Goal: Information Seeking & Learning: Learn about a topic

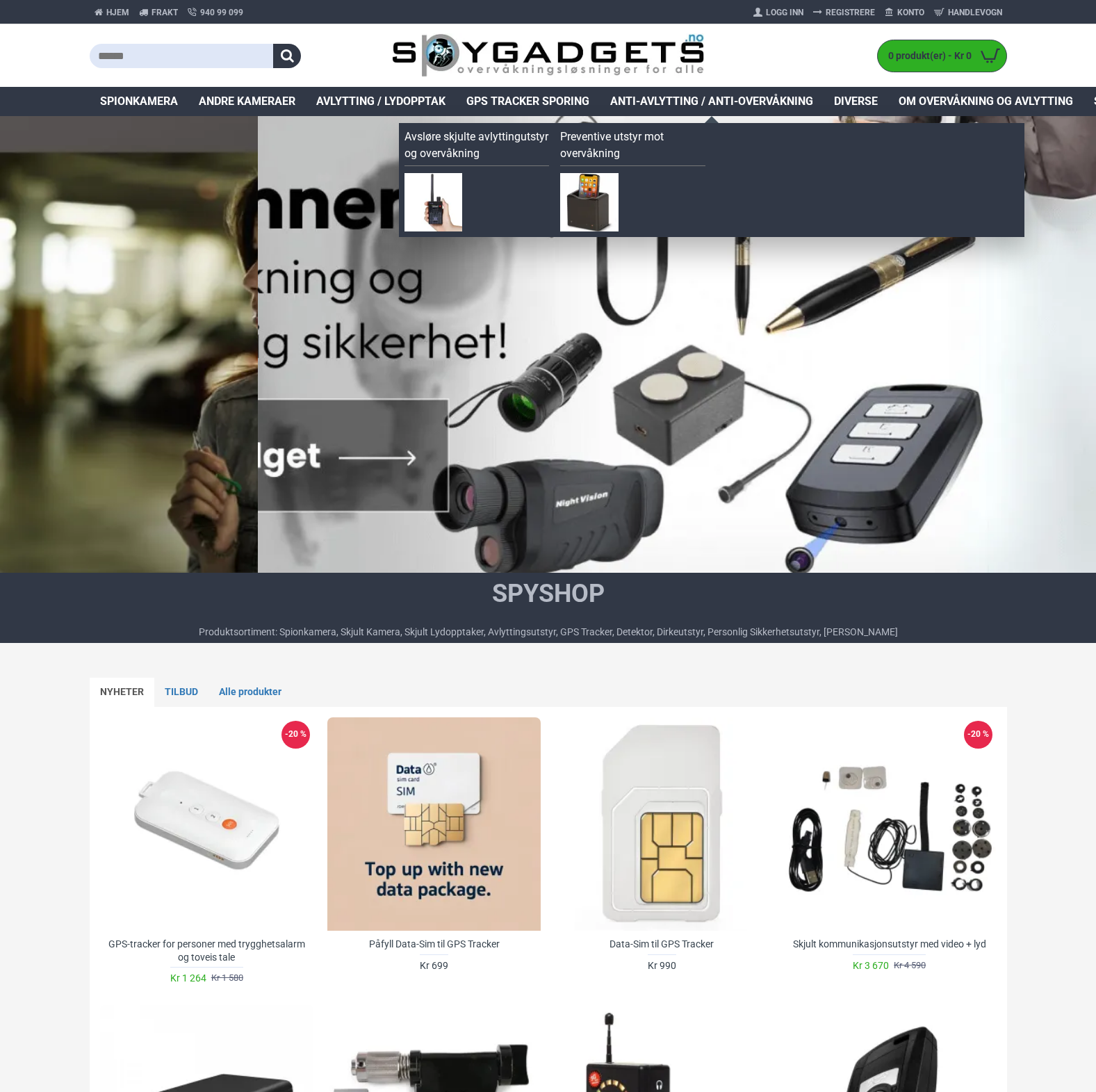
click at [665, 99] on span "Anti-avlytting / Anti-overvåkning" at bounding box center [712, 101] width 203 height 17
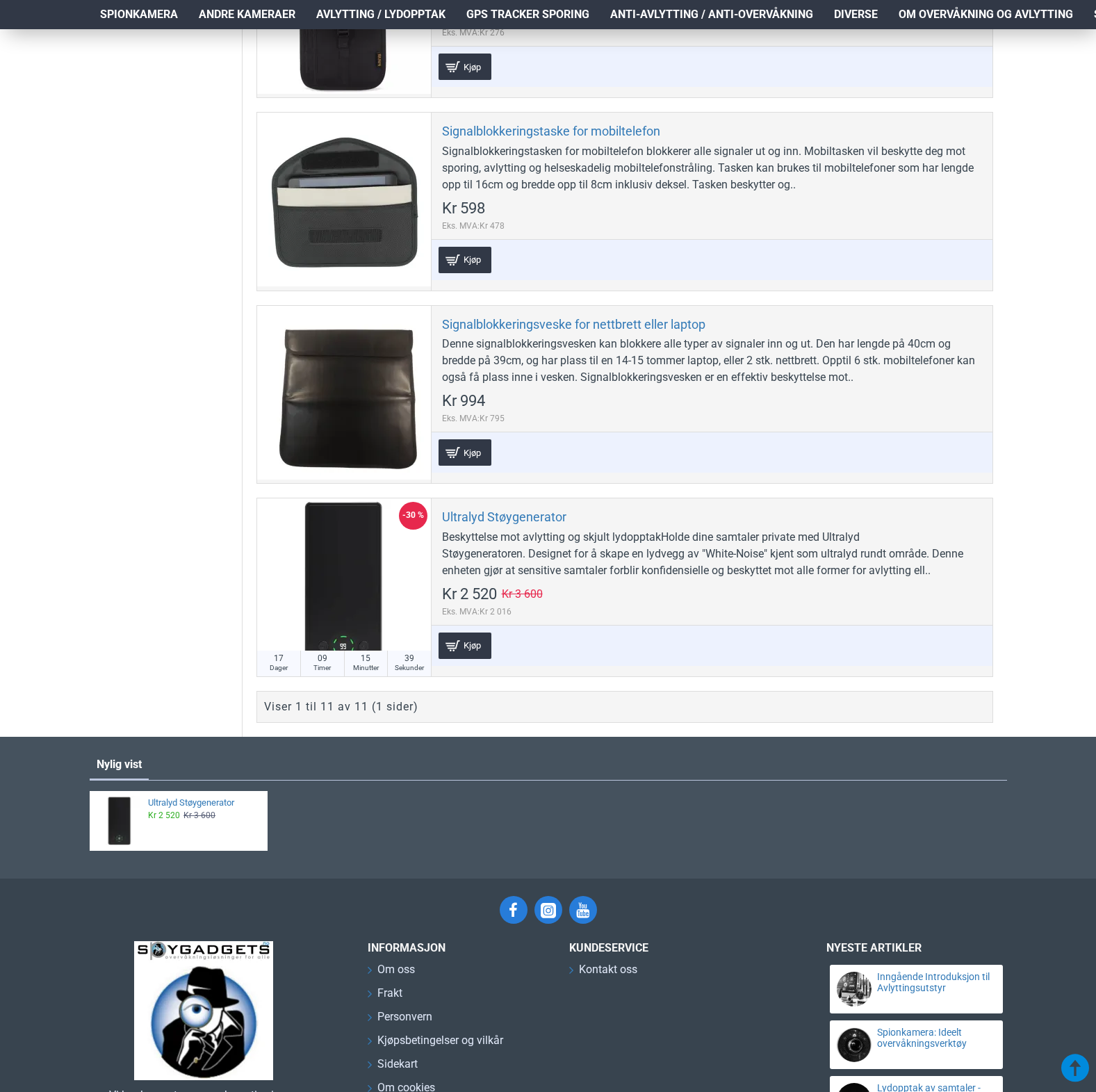
scroll to position [1853, 4]
drag, startPoint x: 1096, startPoint y: 738, endPoint x: 1088, endPoint y: 822, distance: 84.4
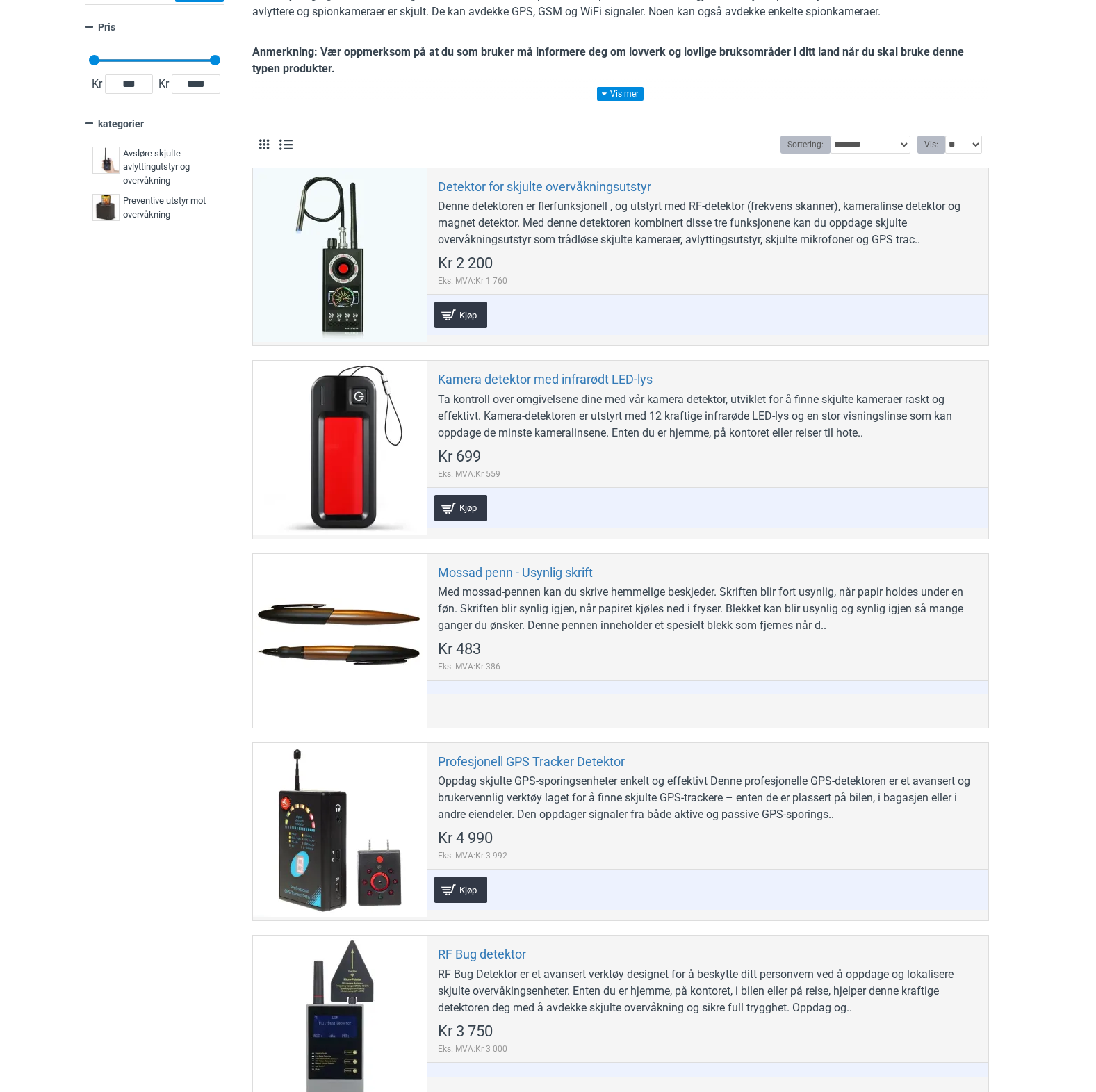
scroll to position [73, 4]
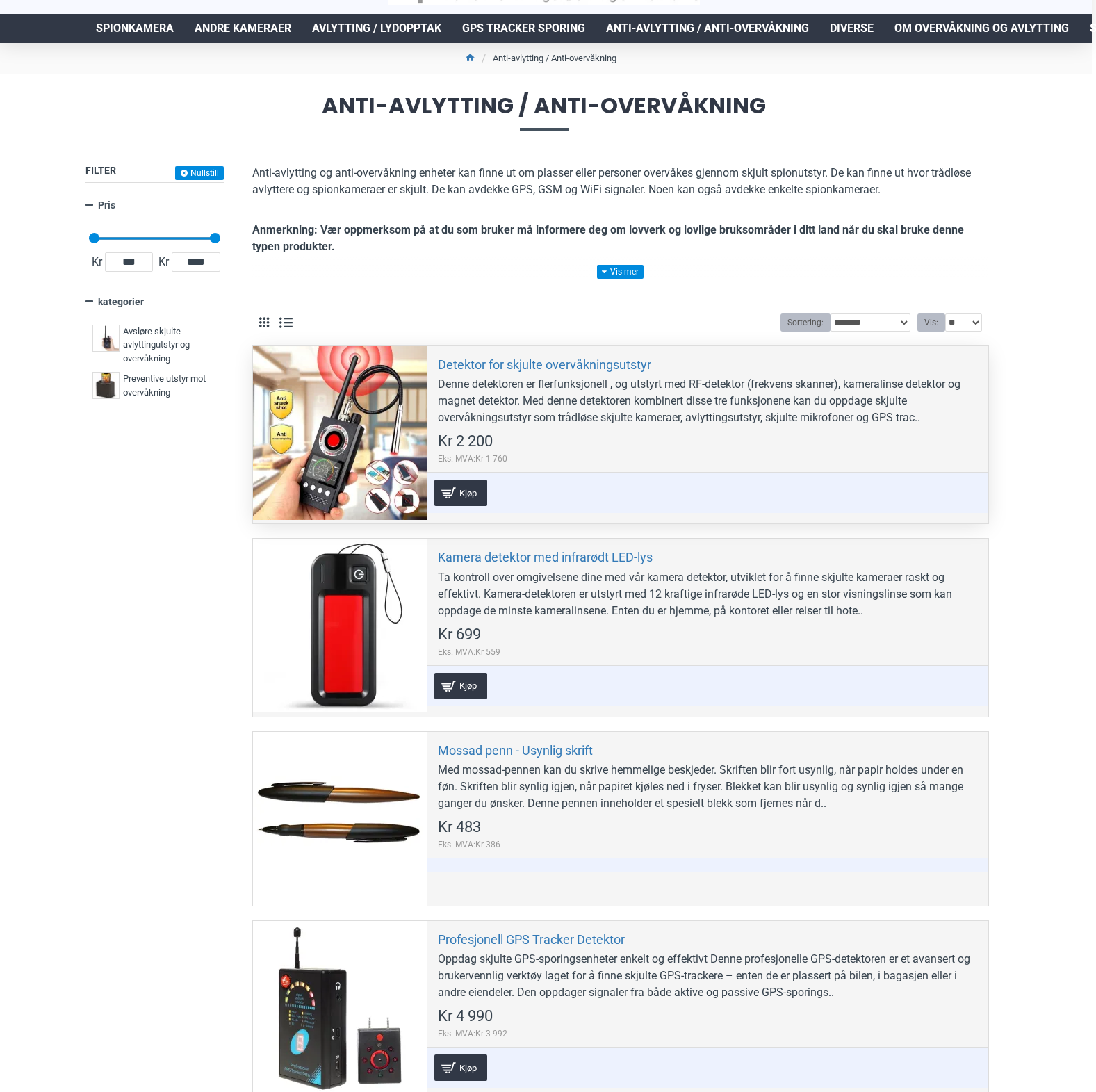
click at [498, 407] on div "Denne detektoren er flerfunksjonell , og utstyrt med RF-detektor (frekvens skan…" at bounding box center [708, 401] width 540 height 50
click at [509, 365] on link "Detektor for skjulte overvåkningsutstyr" at bounding box center [544, 364] width 213 height 16
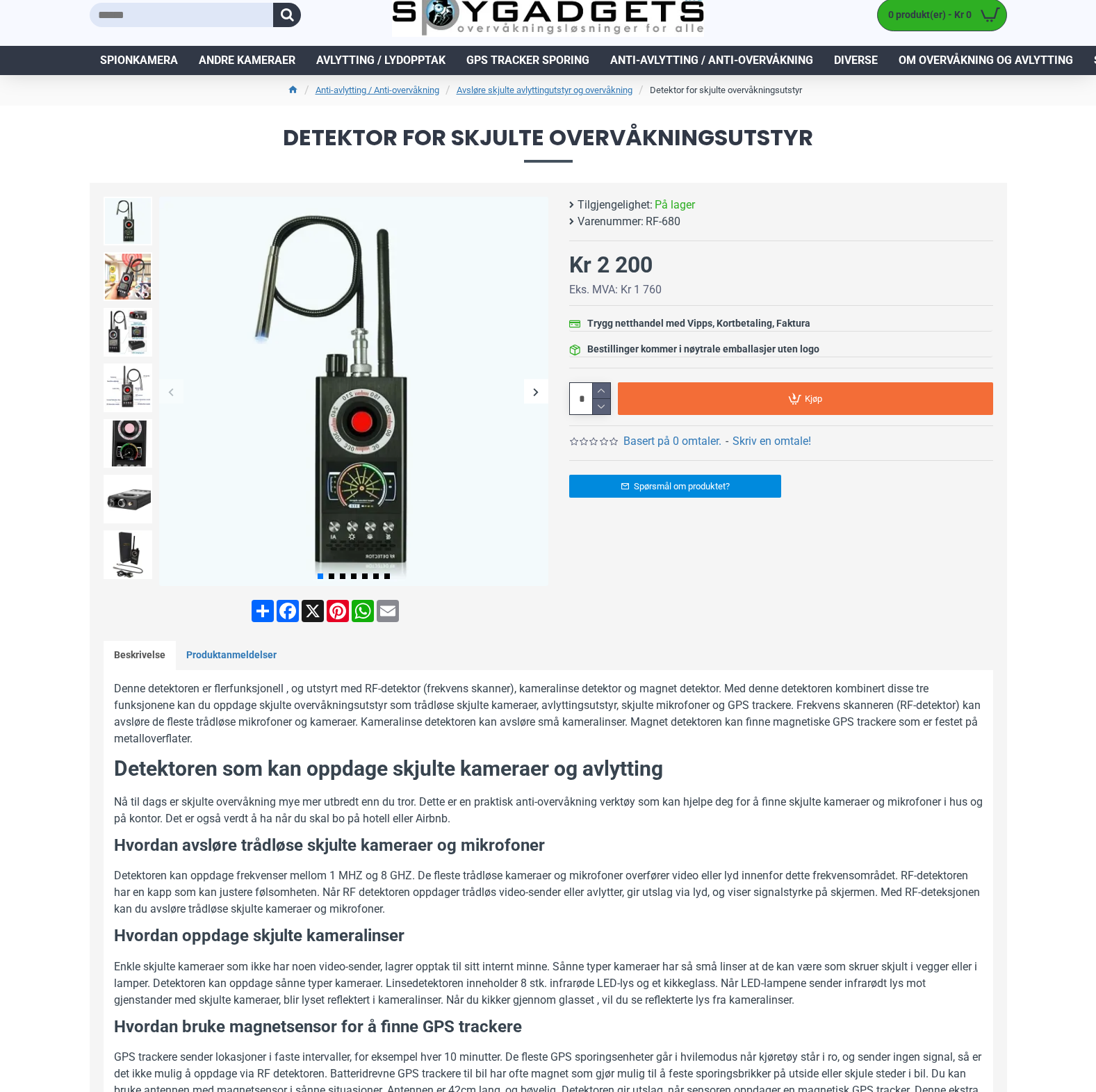
scroll to position [39, 0]
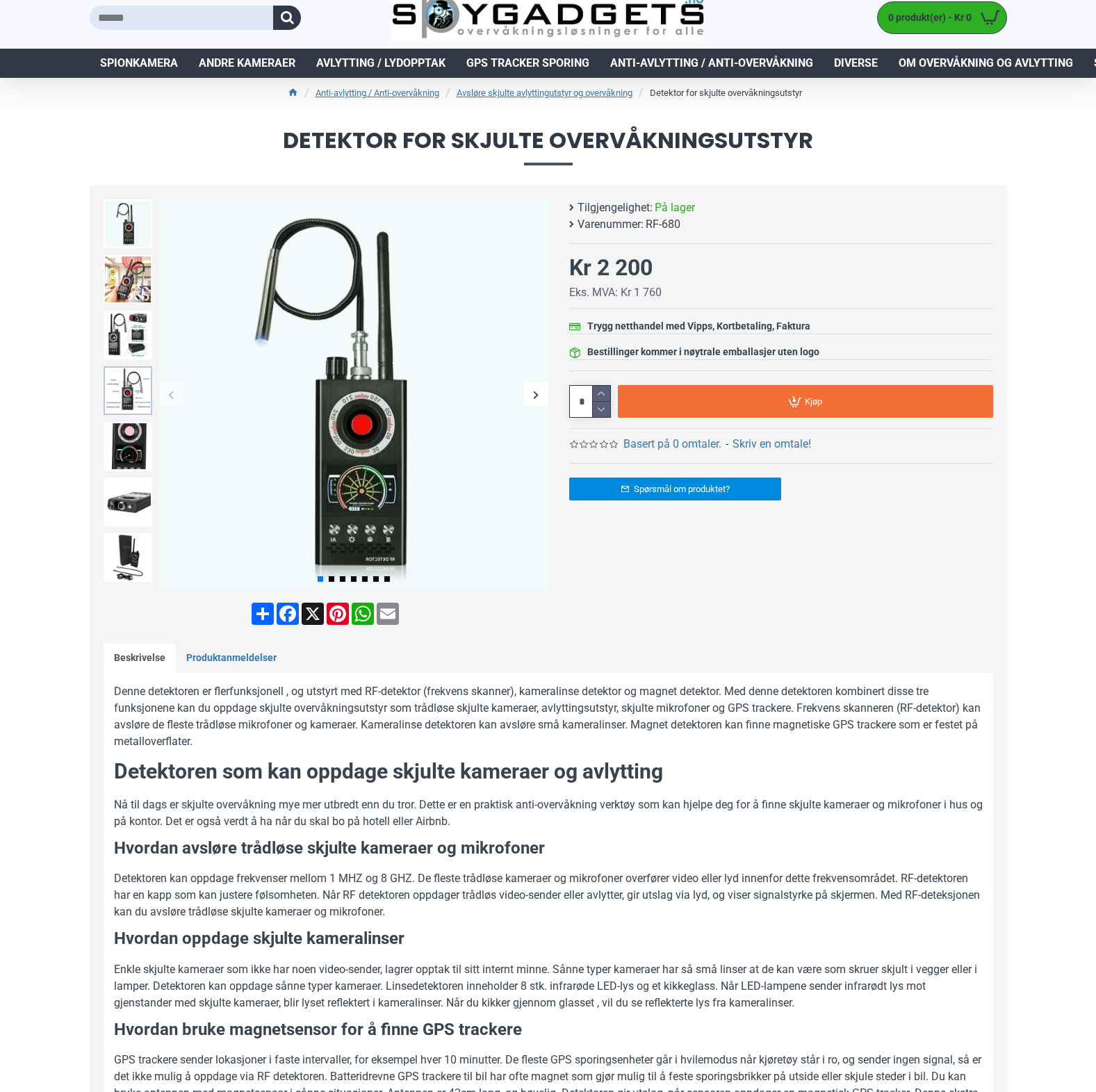
click at [129, 399] on img at bounding box center [127, 390] width 49 height 49
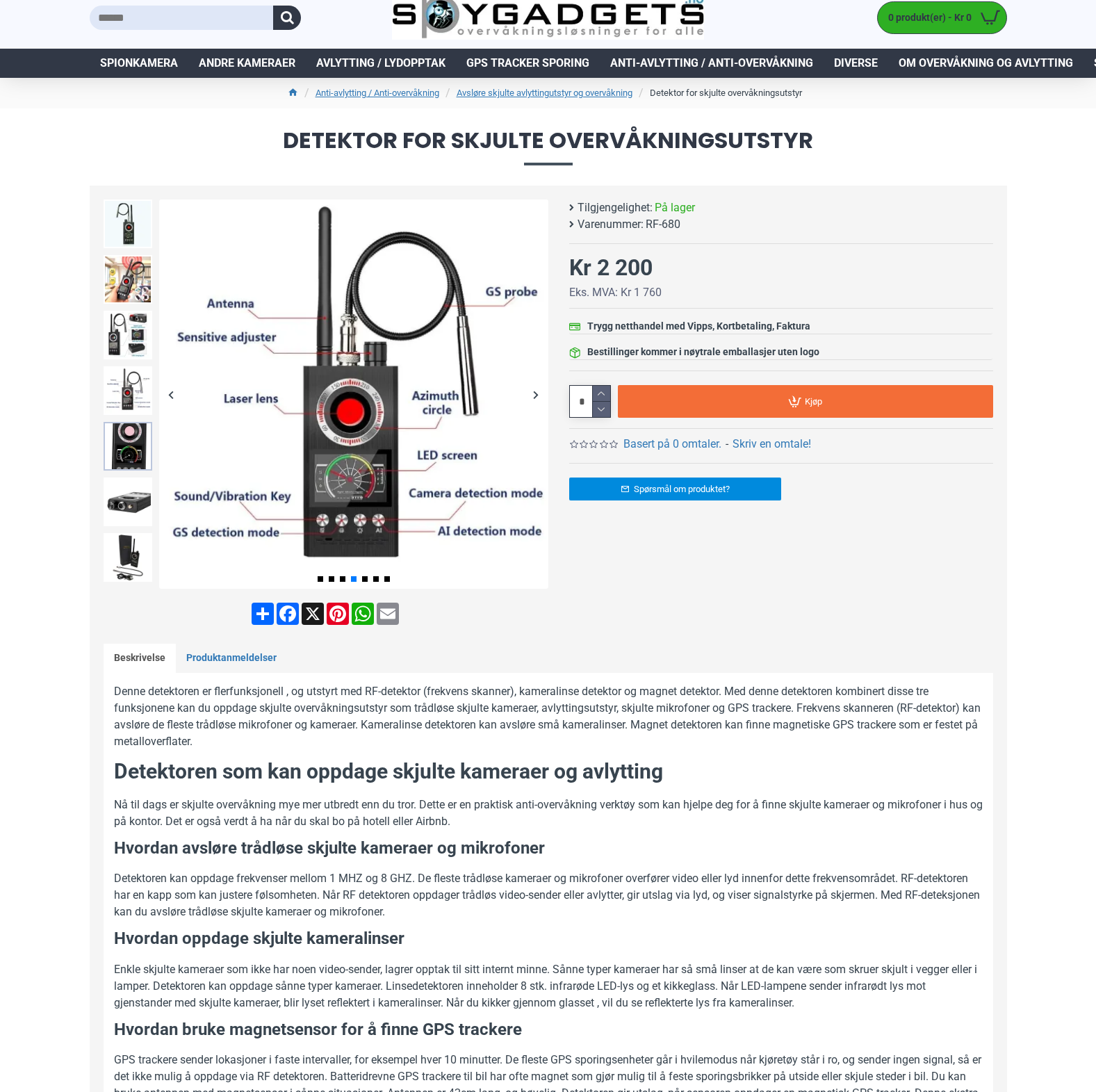
click at [124, 451] on img at bounding box center [127, 446] width 49 height 49
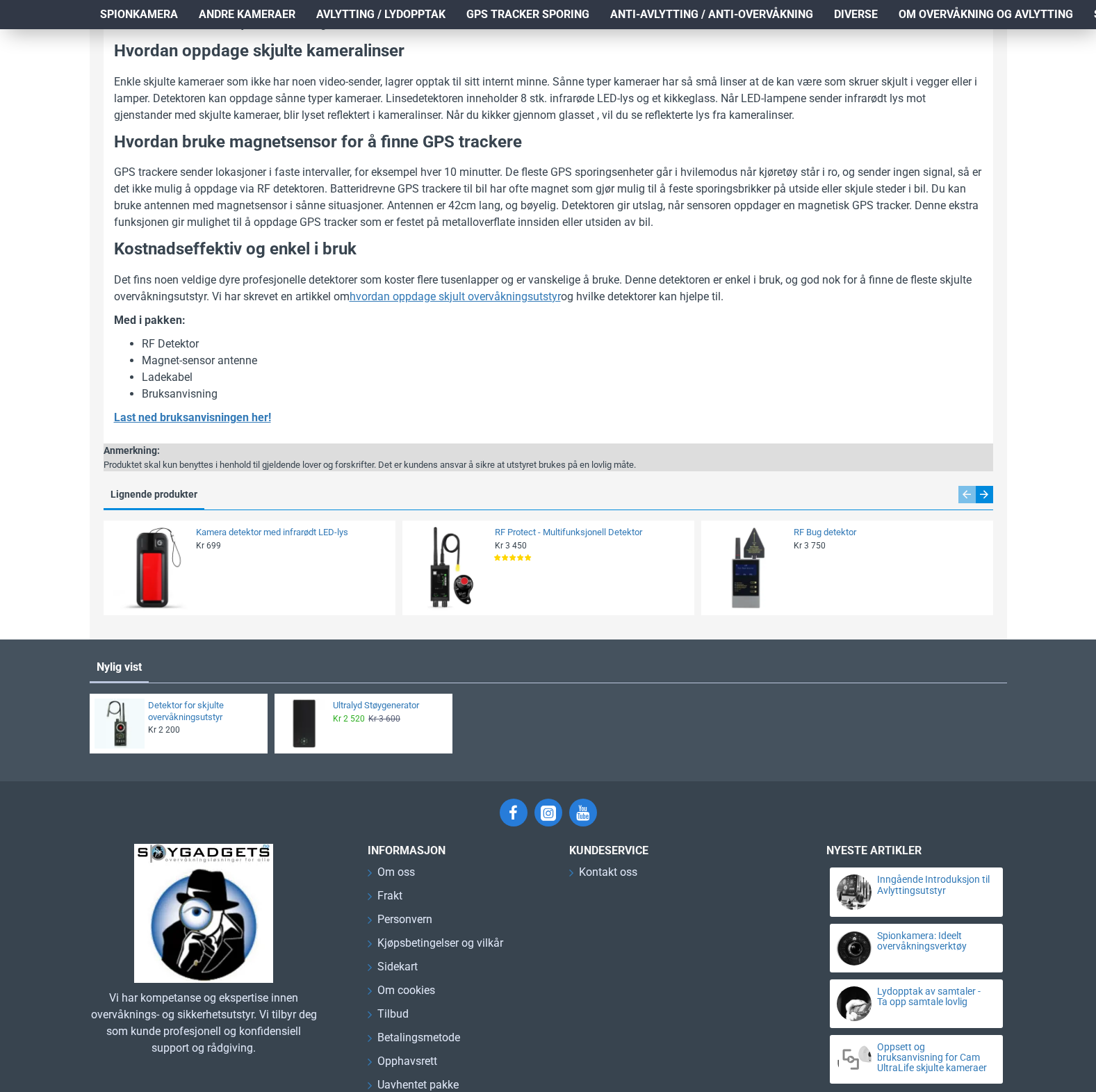
scroll to position [927, 0]
